Goal: Task Accomplishment & Management: Manage account settings

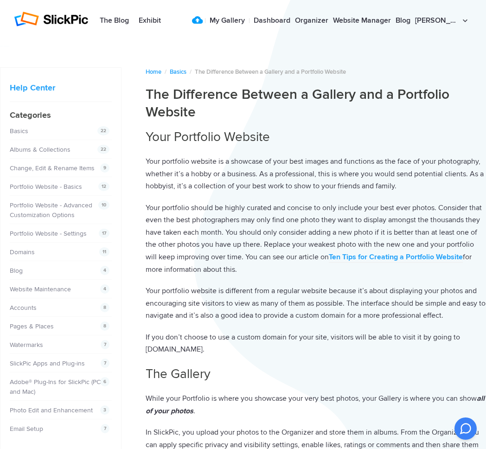
click at [399, 40] on sp-header-modern at bounding box center [243, 21] width 486 height 42
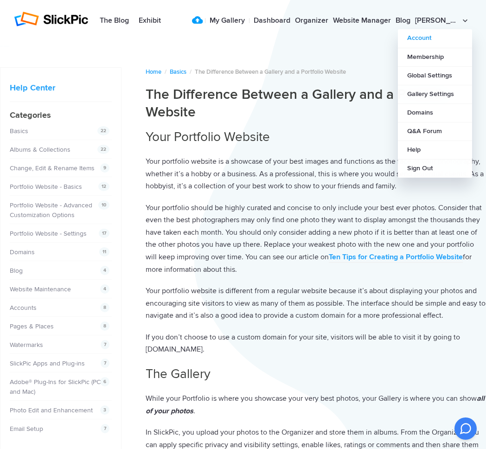
click at [420, 39] on link "Account" at bounding box center [435, 38] width 74 height 19
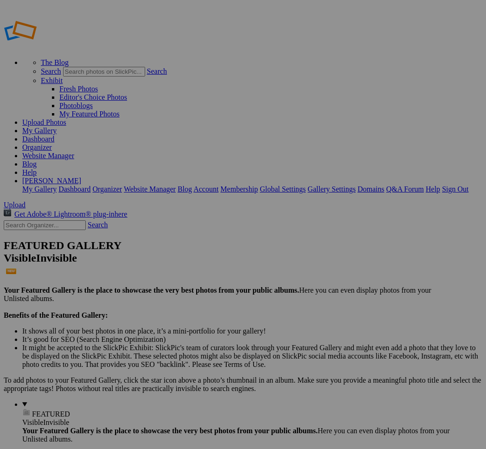
click at [219, 185] on link "Account" at bounding box center [205, 189] width 25 height 8
